Goal: Task Accomplishment & Management: Manage account settings

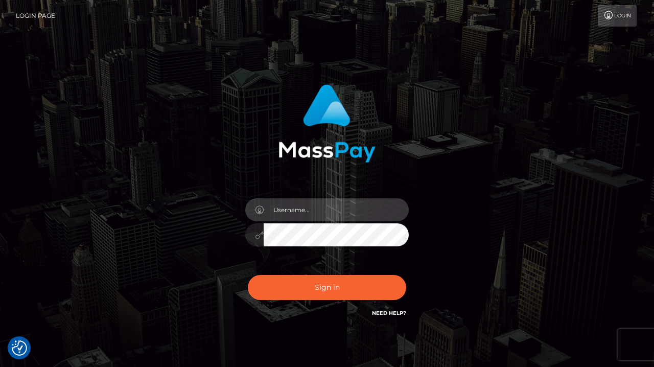
type input "[EMAIL_ADDRESS][DOMAIN_NAME]"
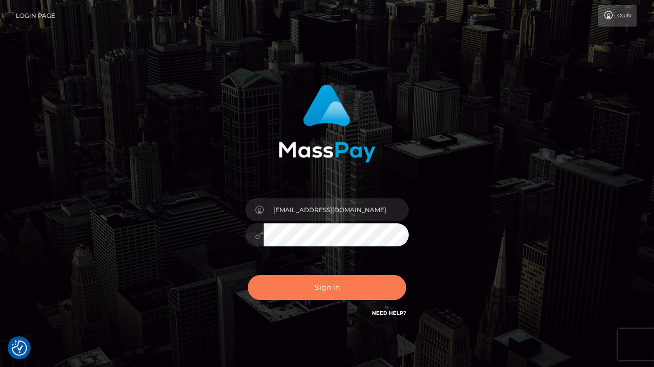
click at [278, 288] on button "Sign in" at bounding box center [327, 287] width 158 height 25
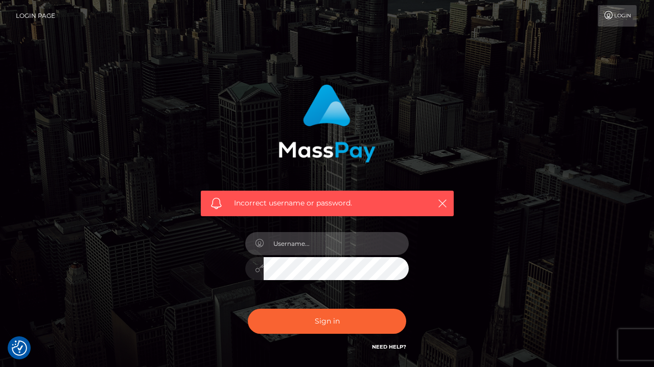
type input "[EMAIL_ADDRESS][DOMAIN_NAME]"
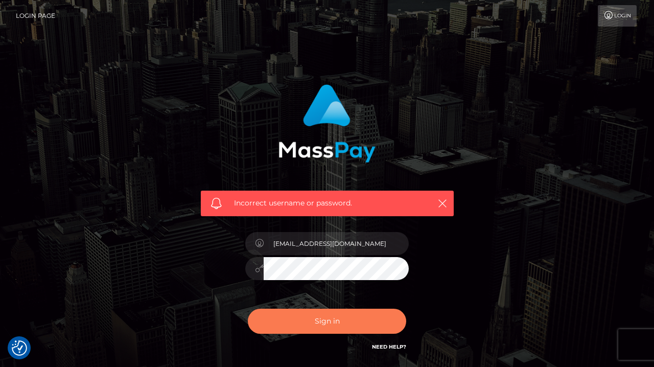
click at [316, 320] on button "Sign in" at bounding box center [327, 321] width 158 height 25
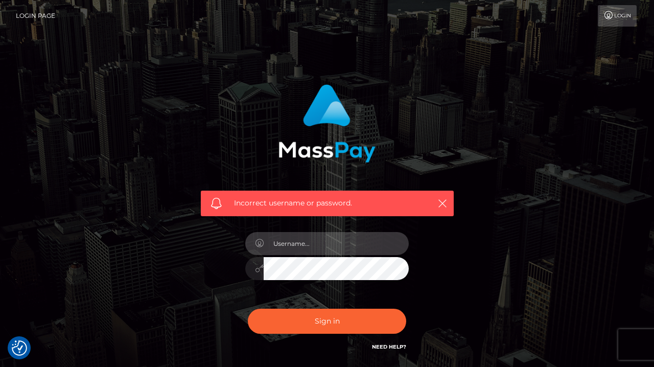
type input "[EMAIL_ADDRESS][DOMAIN_NAME]"
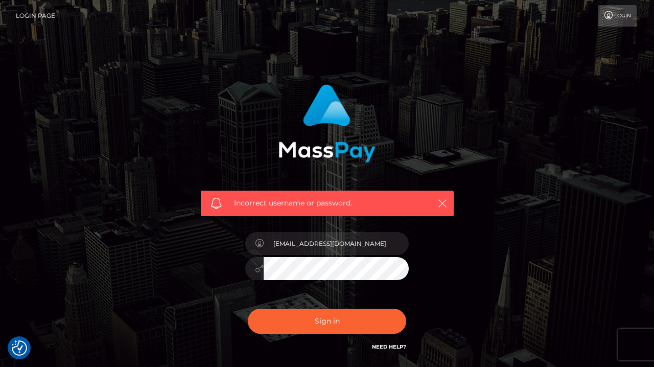
click at [345, 290] on div "[EMAIL_ADDRESS][DOMAIN_NAME]" at bounding box center [327, 263] width 179 height 78
click at [616, 21] on link "Login" at bounding box center [617, 15] width 39 height 21
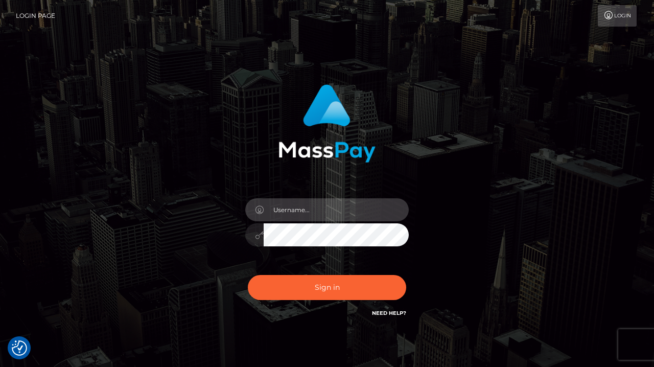
type input "[EMAIL_ADDRESS][DOMAIN_NAME]"
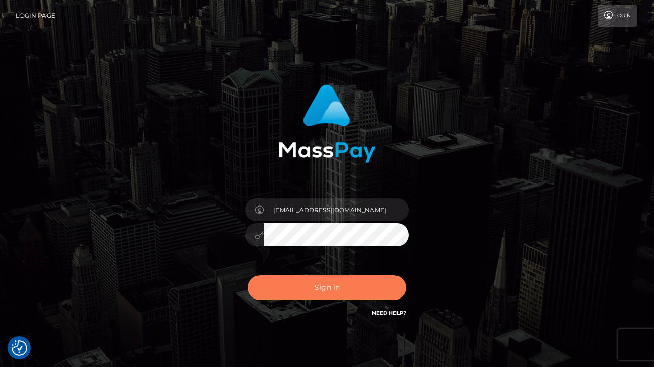
click at [346, 293] on button "Sign in" at bounding box center [327, 287] width 158 height 25
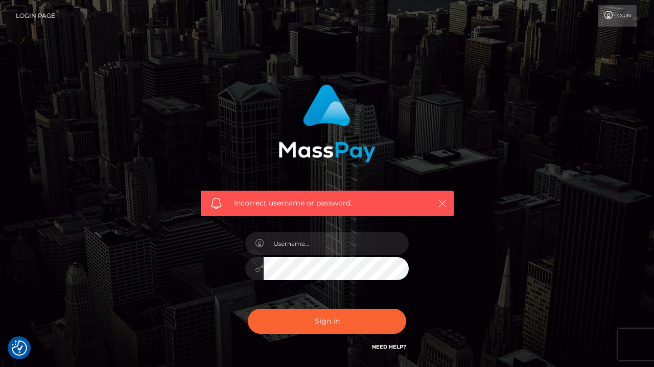
click at [445, 202] on icon "button" at bounding box center [443, 203] width 10 height 10
